Goal: Task Accomplishment & Management: Use online tool/utility

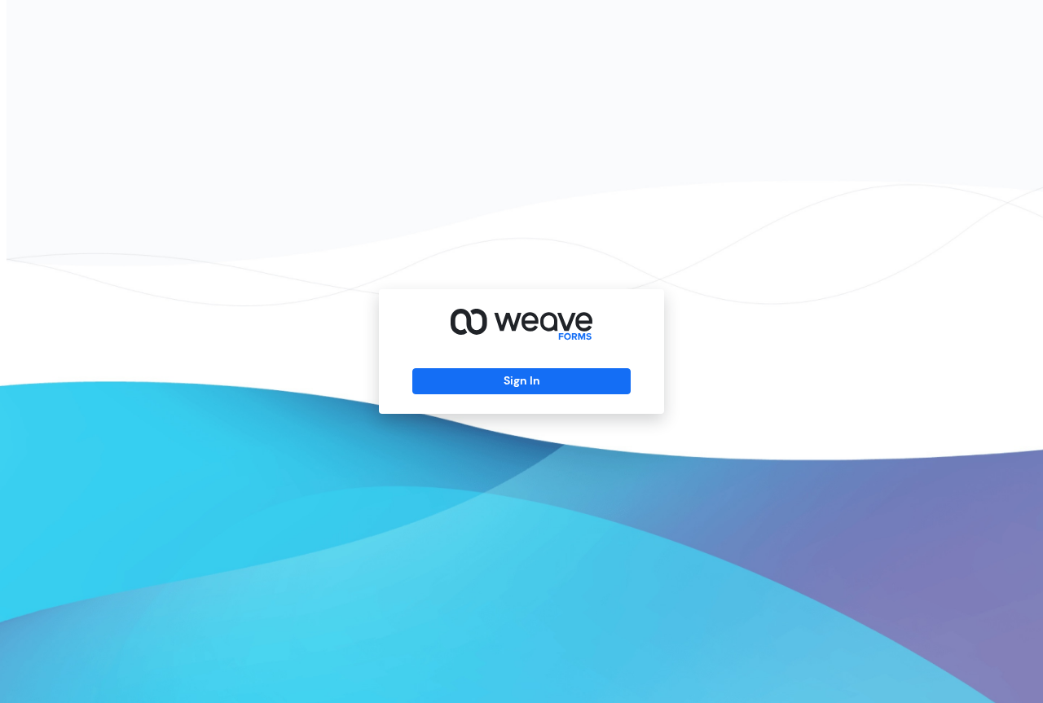
click at [513, 367] on div "Sign In" at bounding box center [521, 351] width 285 height 125
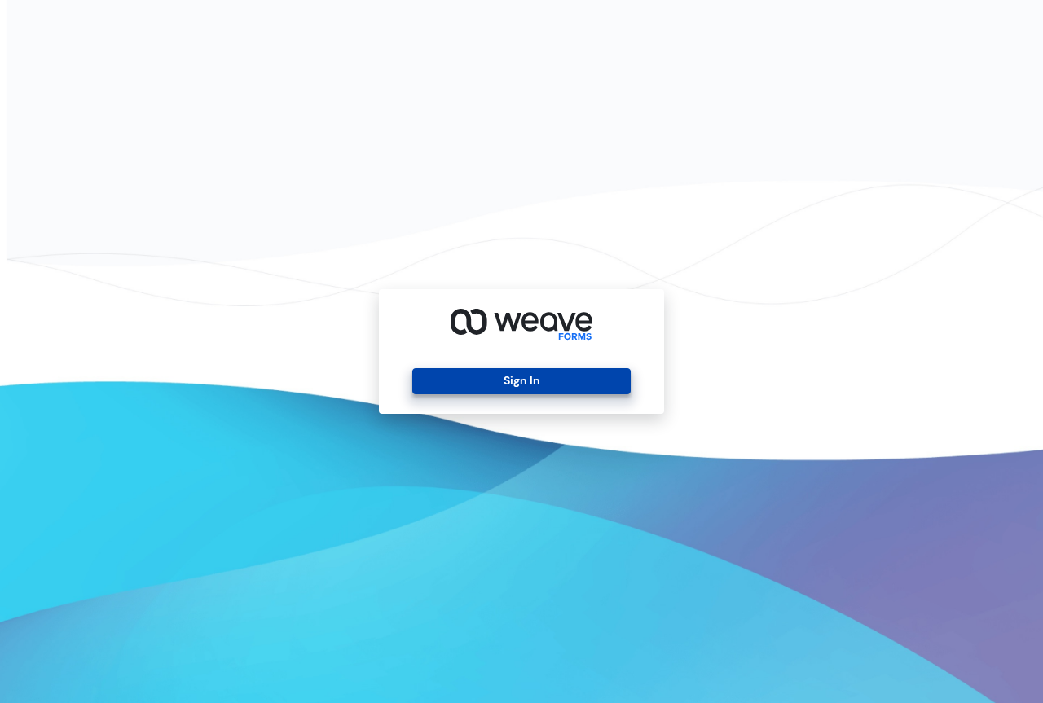
click at [510, 373] on button "Sign In" at bounding box center [521, 381] width 218 height 26
